Goal: Information Seeking & Learning: Learn about a topic

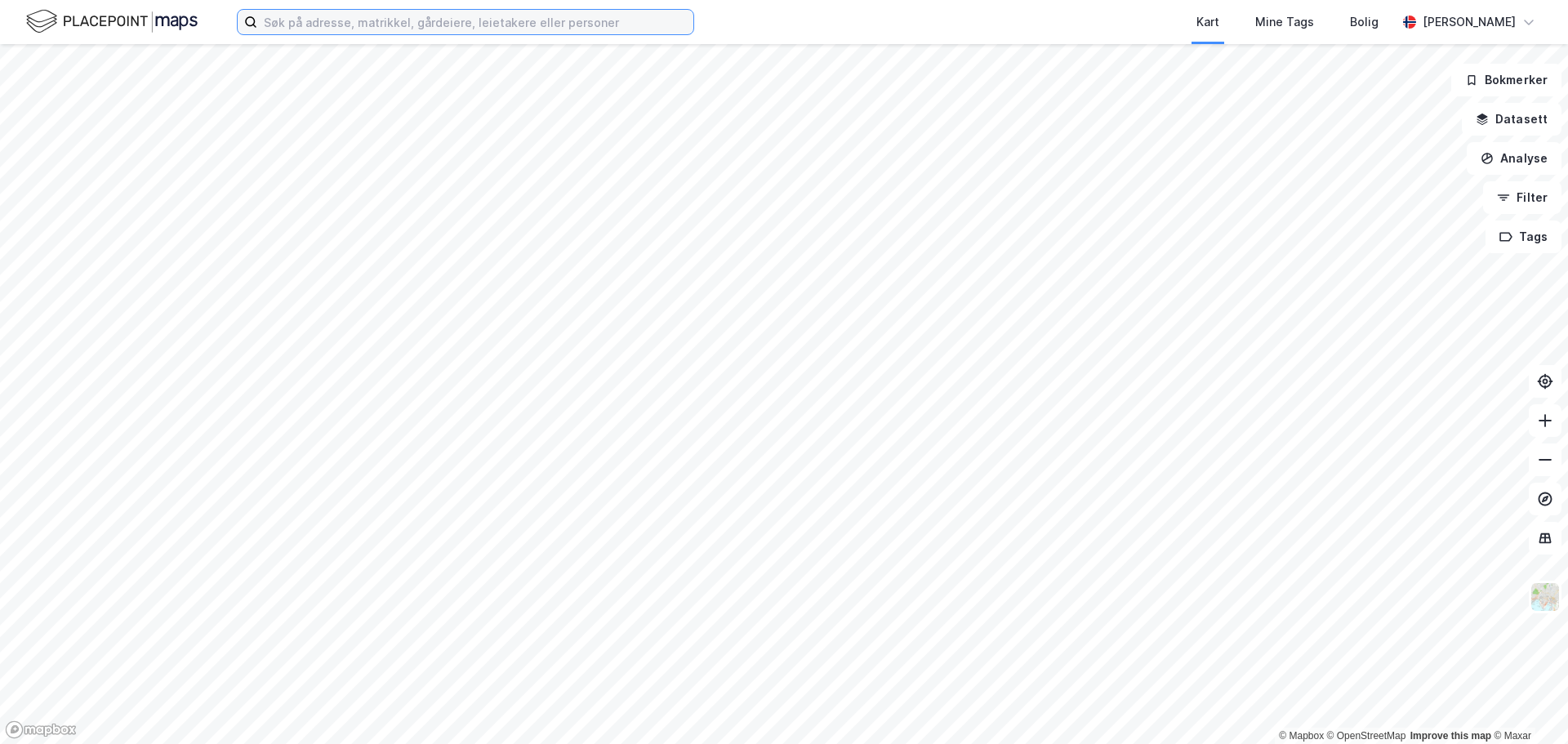
click at [493, 15] on input at bounding box center [476, 22] width 436 height 24
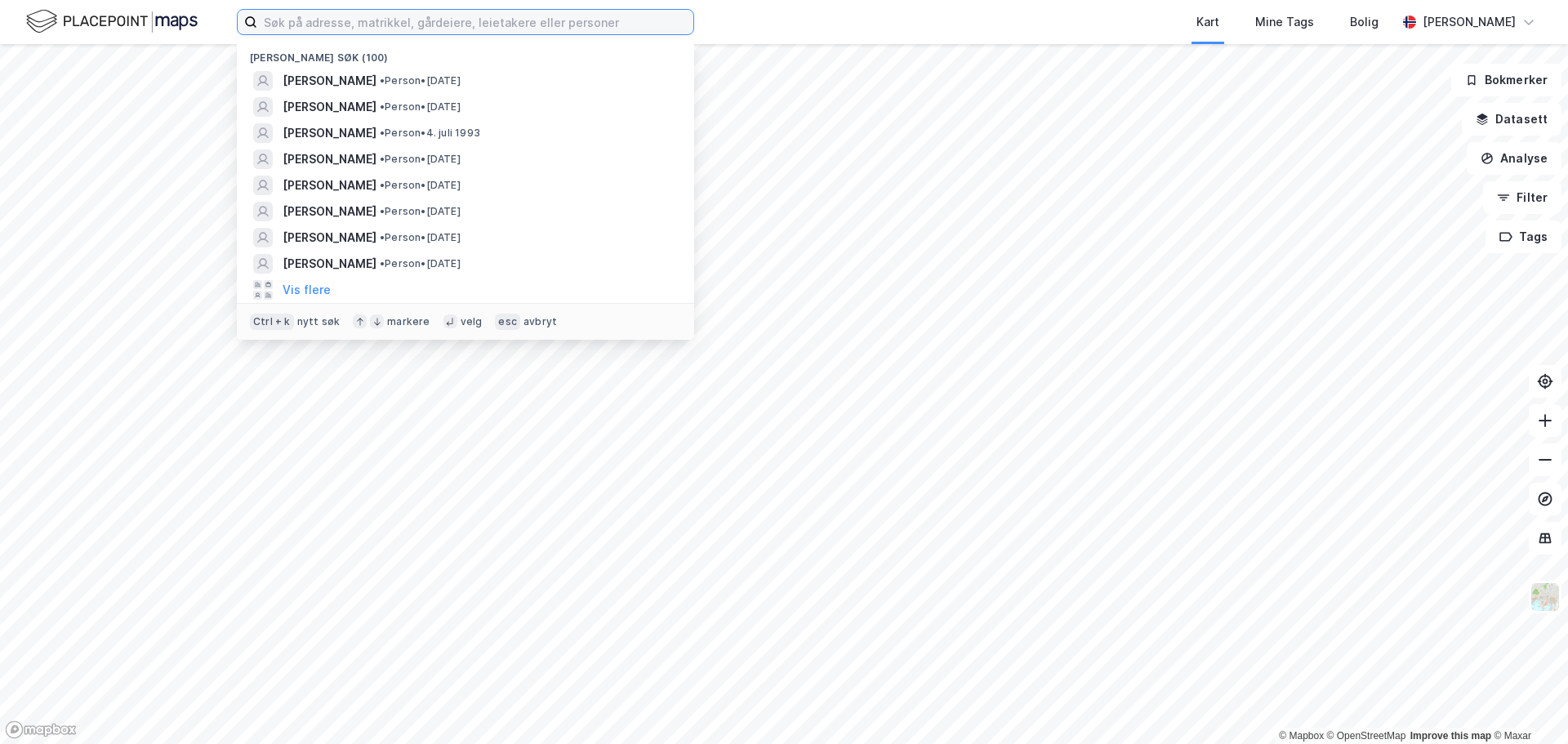
paste input "[STREET_ADDRESS]"
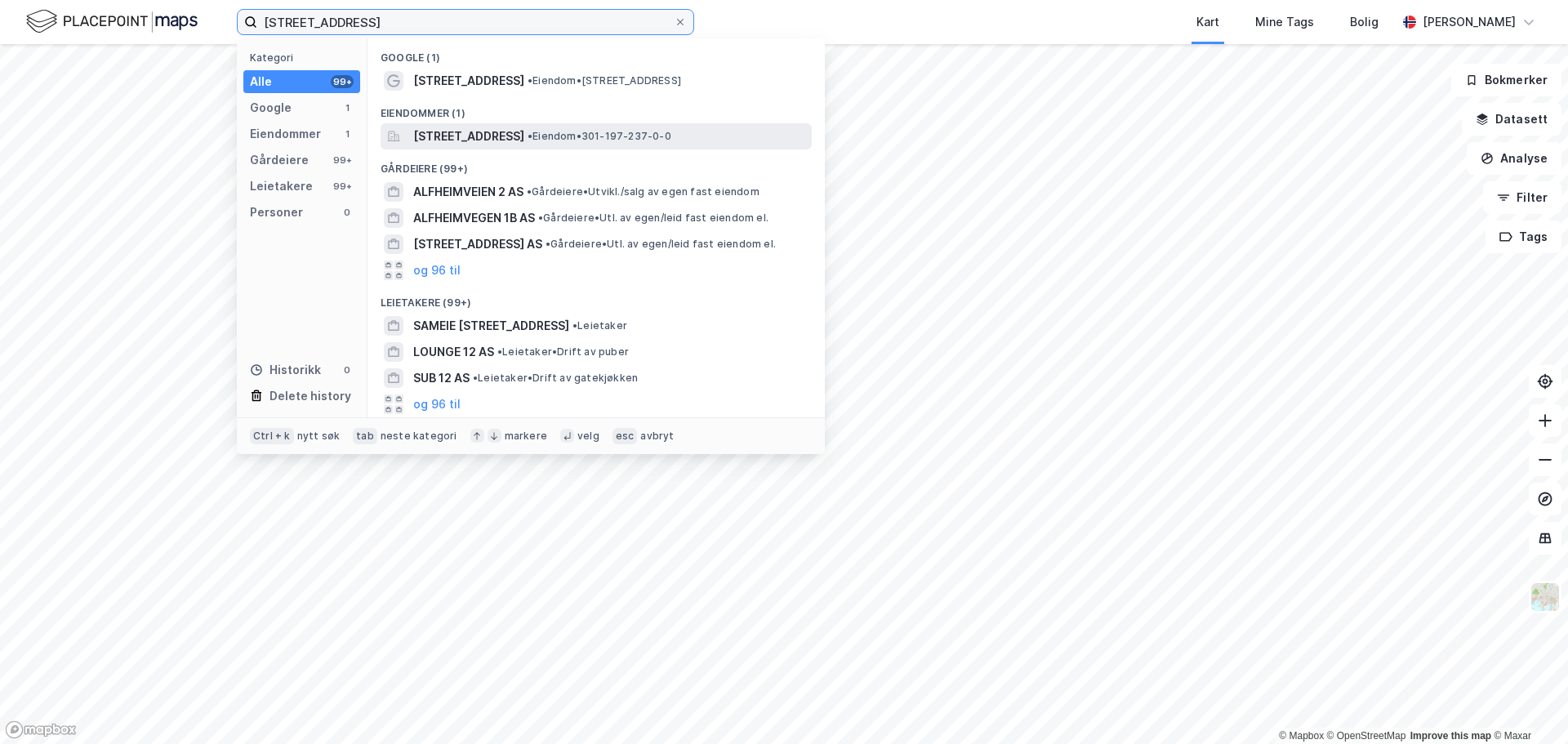
type input "[STREET_ADDRESS]"
click at [497, 123] on div "[STREET_ADDRESS] • Eiendom • 301-197-237-0-0" at bounding box center [596, 136] width 431 height 26
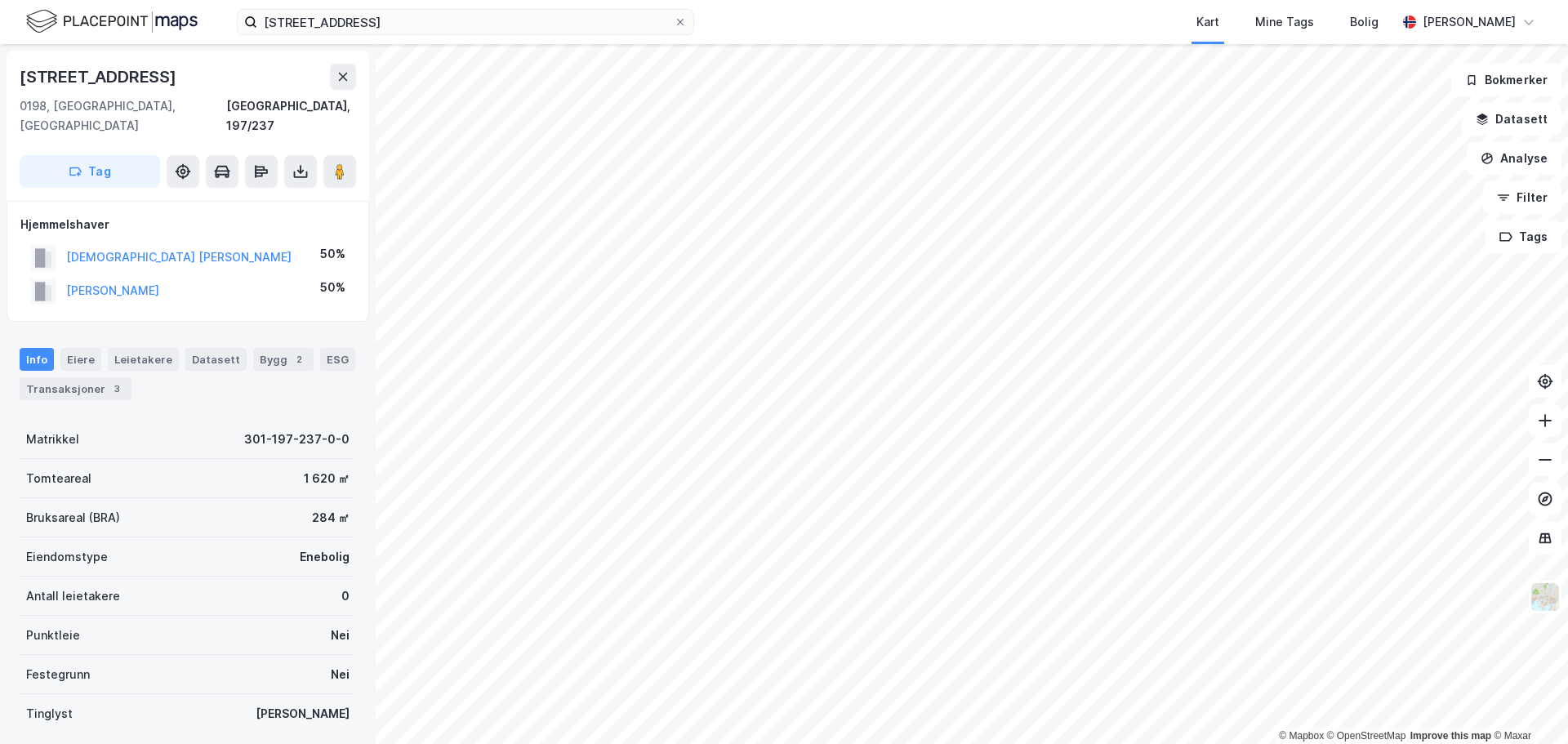
drag, startPoint x: 241, startPoint y: 276, endPoint x: 65, endPoint y: 276, distance: 176.0
click at [65, 276] on div "[PERSON_NAME] P 50%" at bounding box center [188, 291] width 335 height 33
click at [92, 377] on div "Transaksjoner 3" at bounding box center [76, 388] width 112 height 23
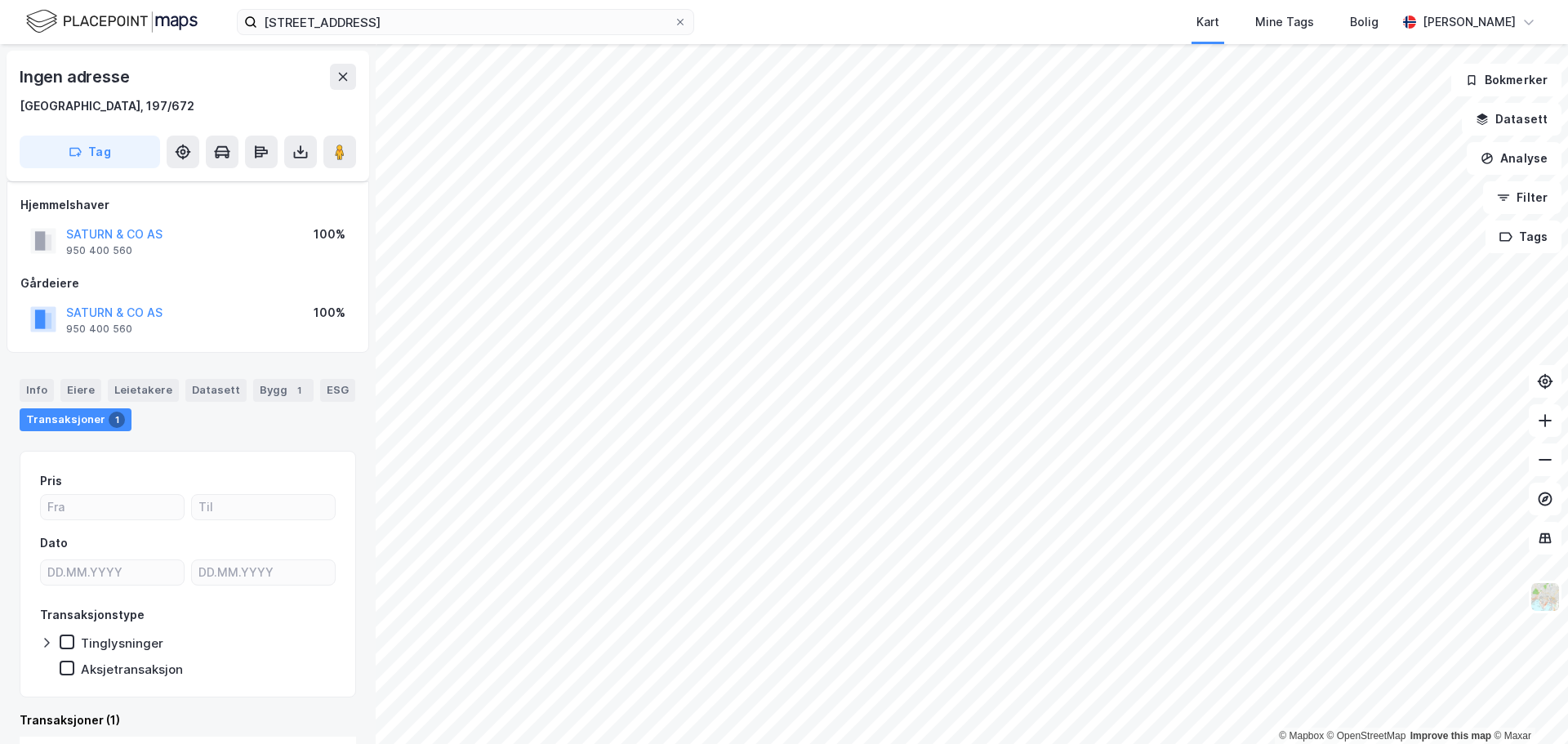
scroll to position [13, 0]
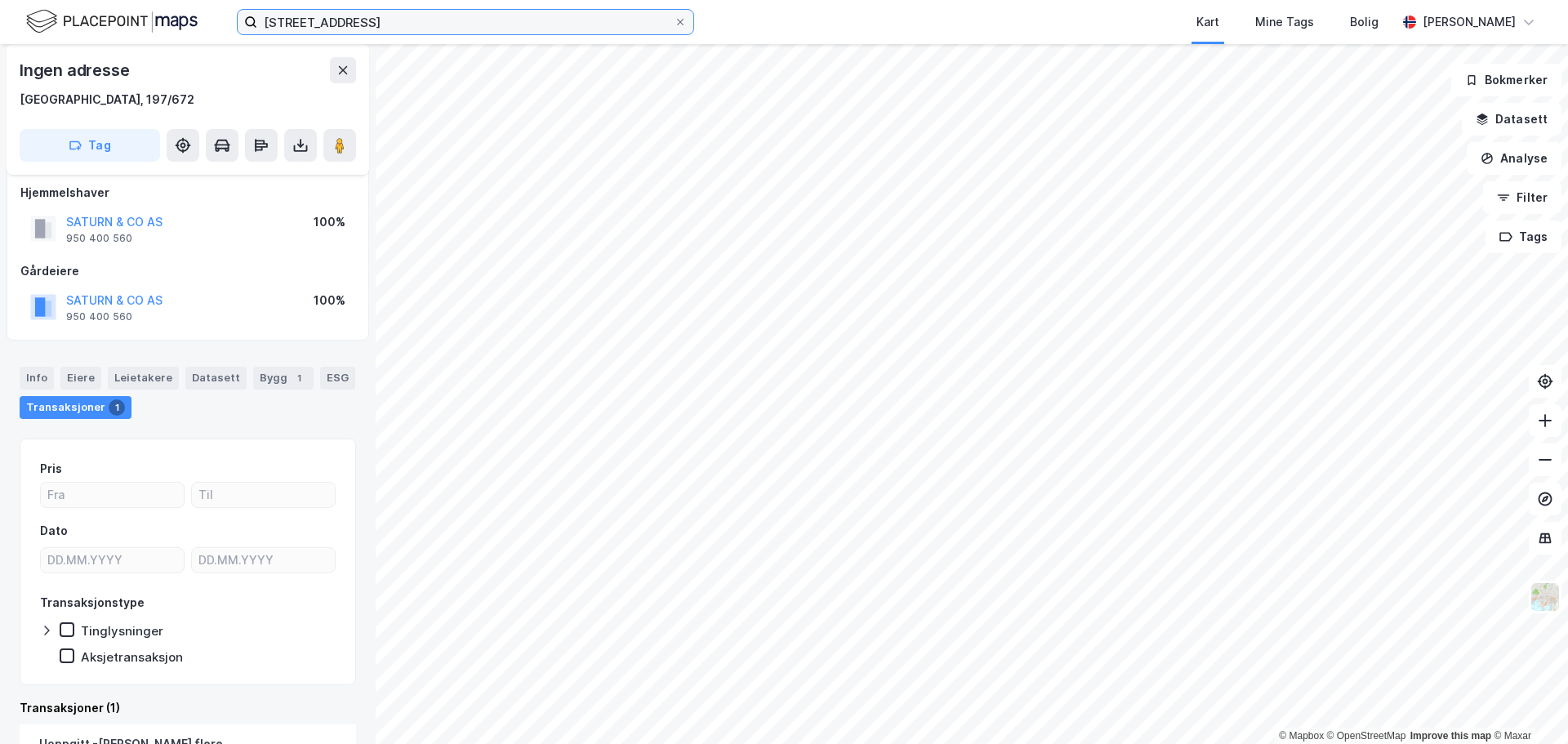
click at [437, 31] on input "[STREET_ADDRESS]" at bounding box center [466, 22] width 416 height 24
